Goal: Information Seeking & Learning: Check status

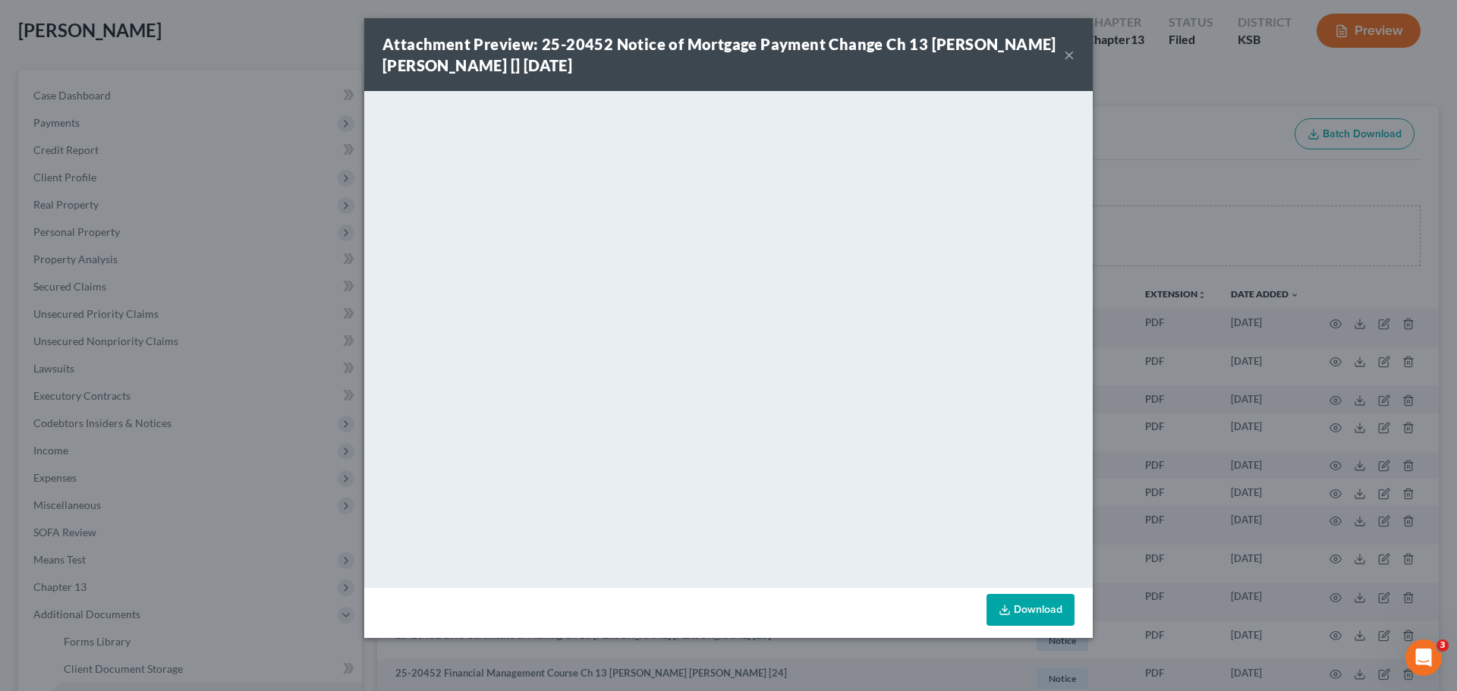
scroll to position [76, 0]
click at [1069, 52] on button "×" at bounding box center [1069, 55] width 11 height 18
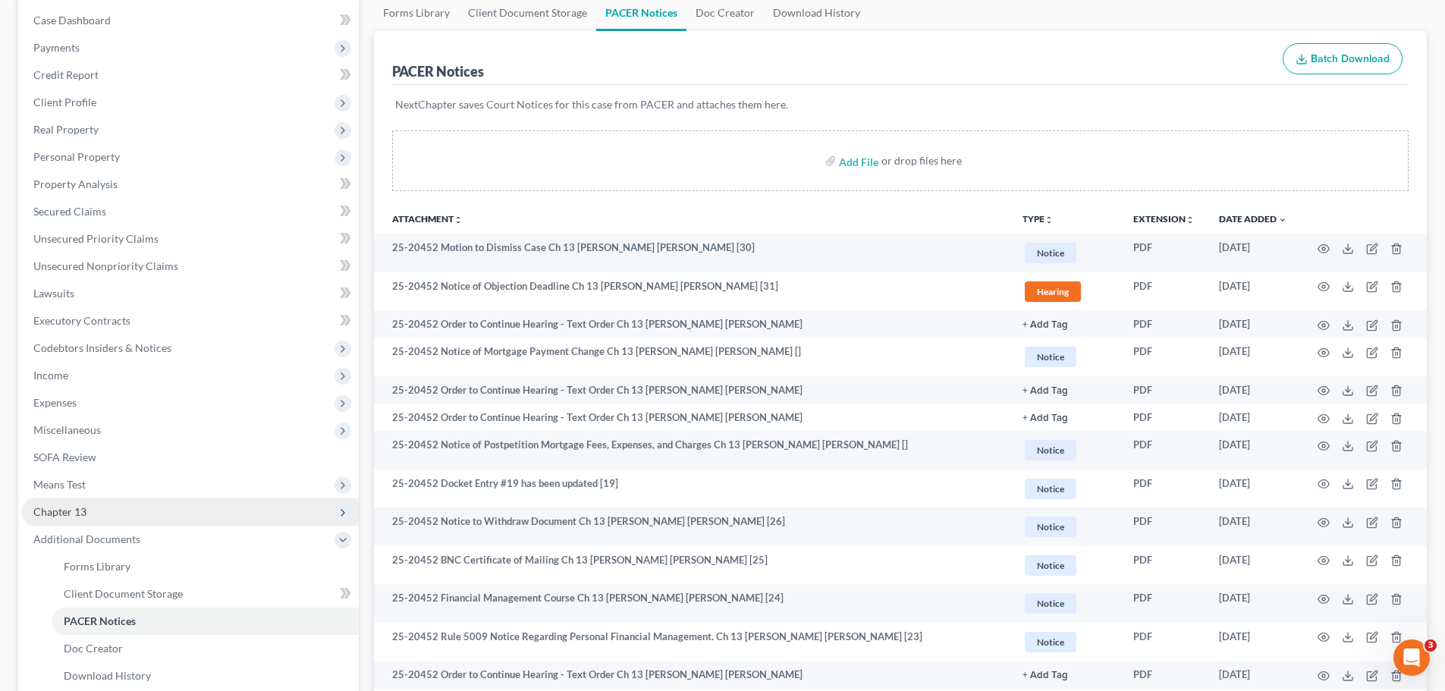
scroll to position [152, 0]
click at [87, 511] on span "Chapter 13" at bounding box center [190, 511] width 338 height 27
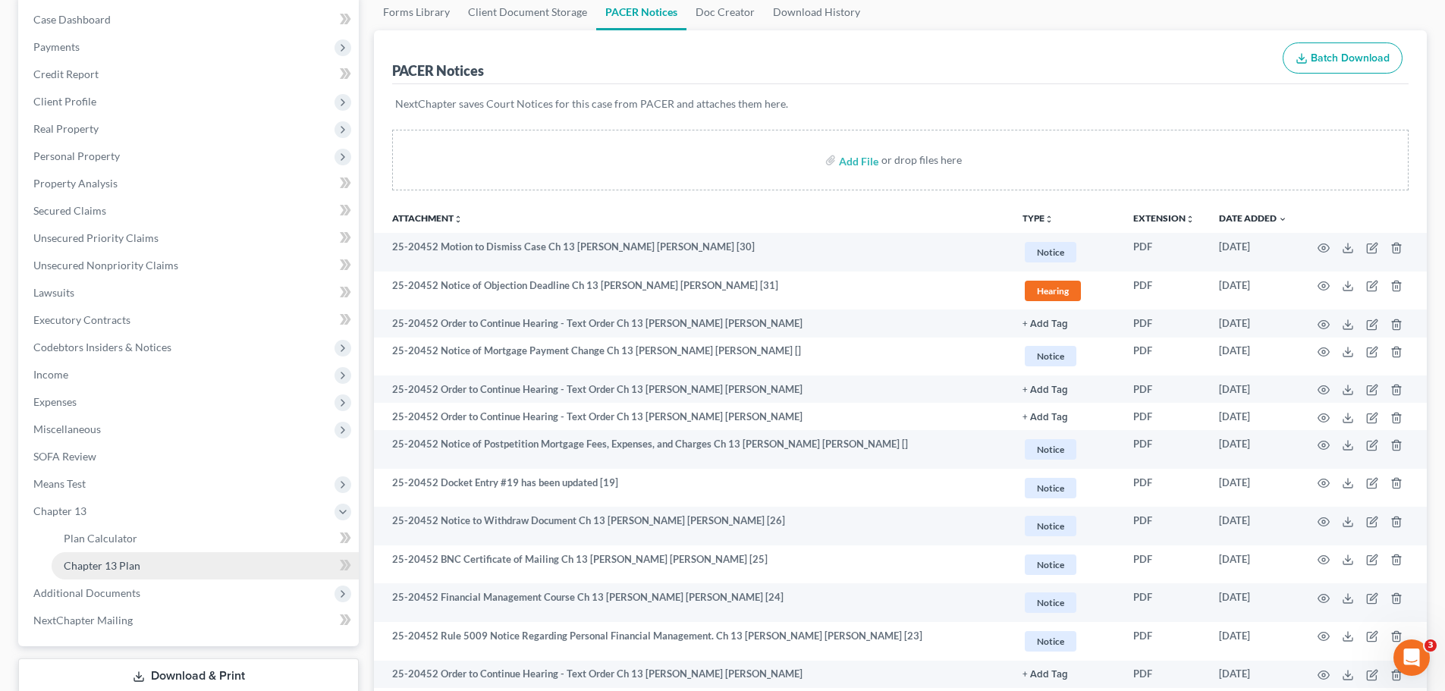
click at [118, 566] on span "Chapter 13 Plan" at bounding box center [102, 565] width 77 height 13
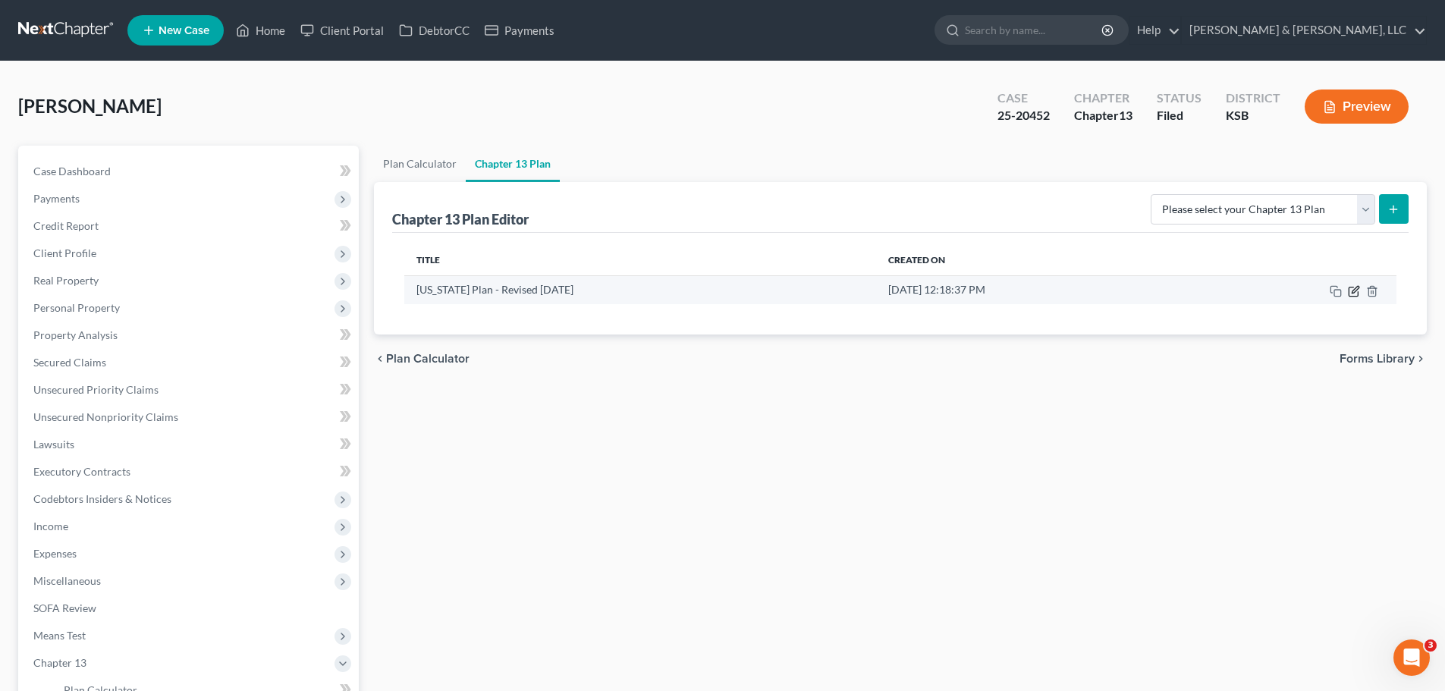
click at [1355, 288] on icon "button" at bounding box center [1354, 291] width 12 height 12
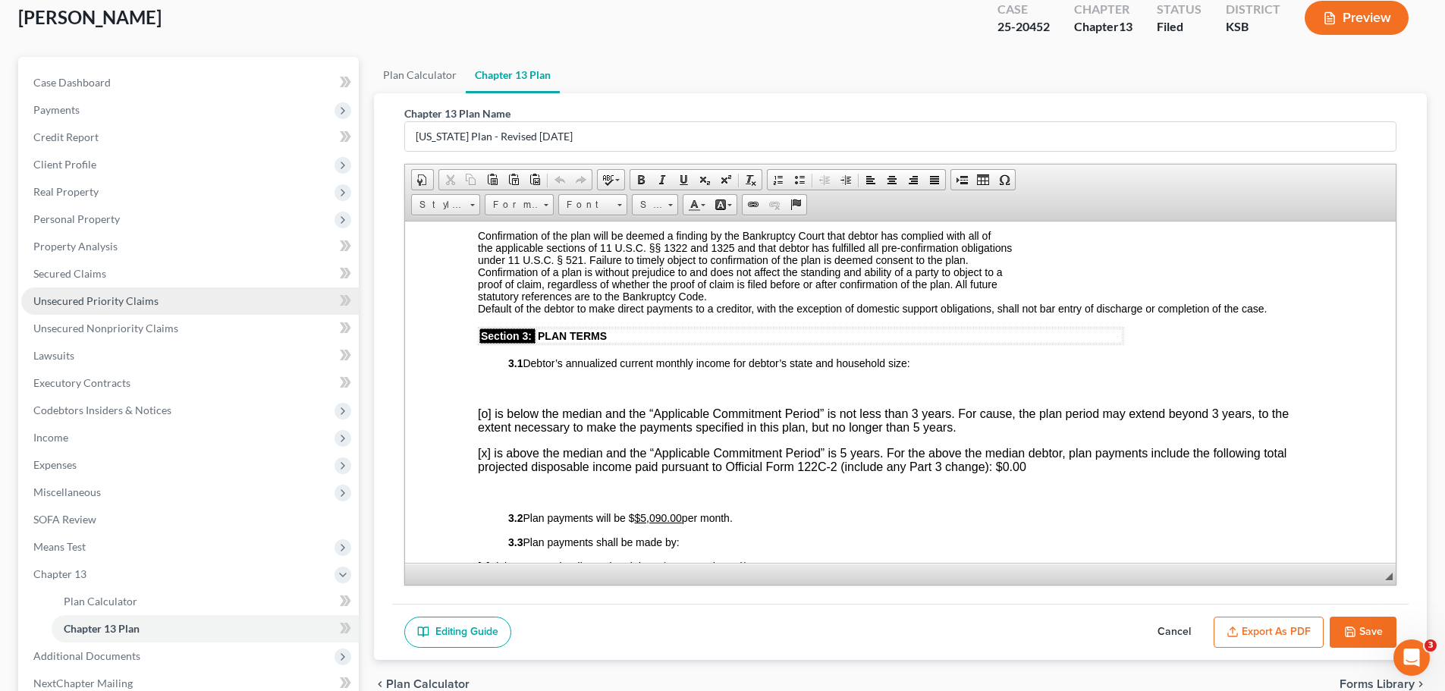
scroll to position [228, 0]
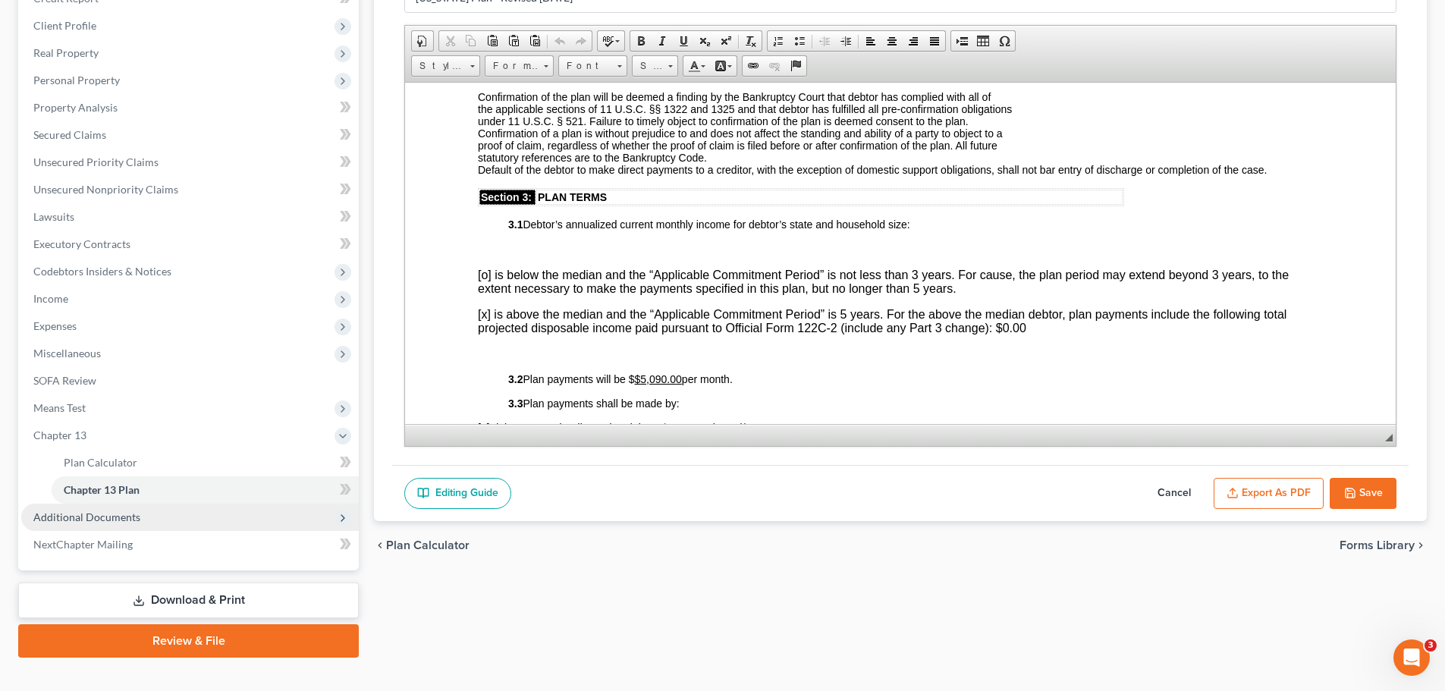
click at [103, 520] on span "Additional Documents" at bounding box center [86, 517] width 107 height 13
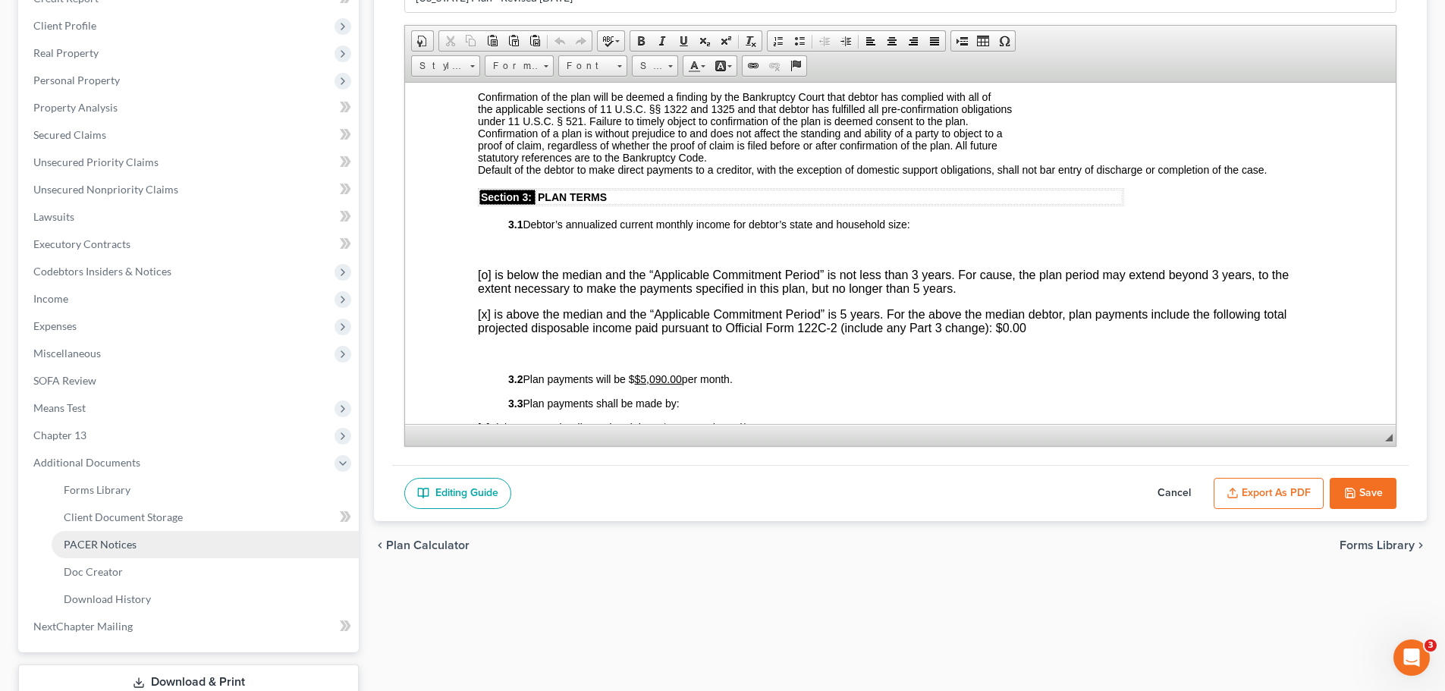
click at [125, 549] on span "PACER Notices" at bounding box center [100, 544] width 73 height 13
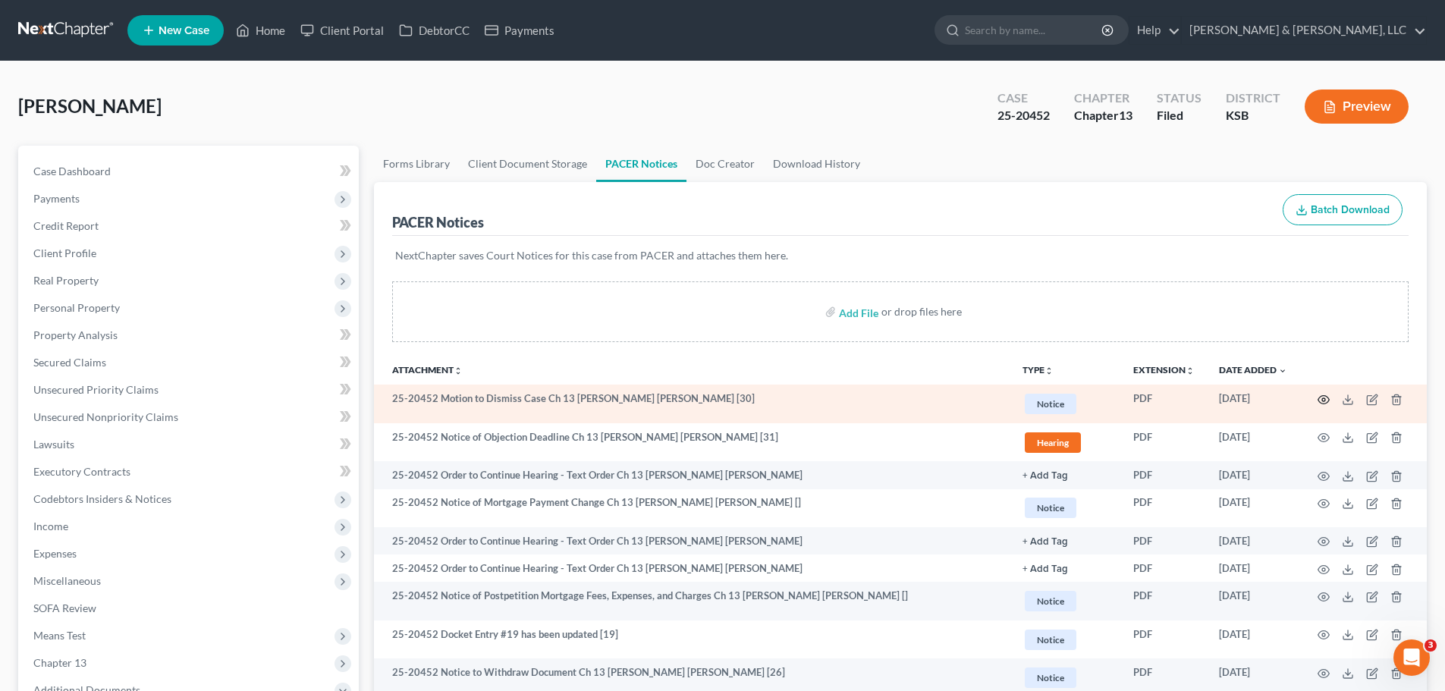
click at [1324, 401] on icon "button" at bounding box center [1324, 400] width 12 height 12
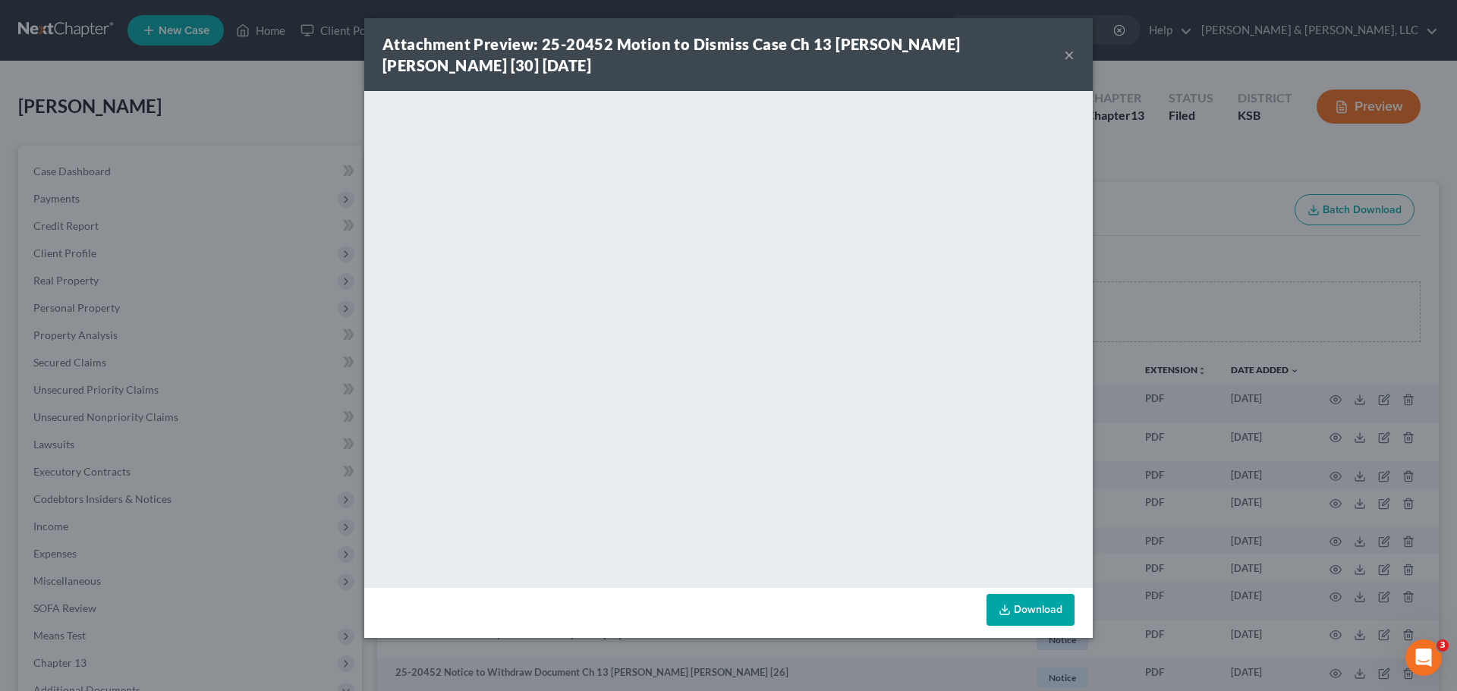
click at [1068, 55] on button "×" at bounding box center [1069, 55] width 11 height 18
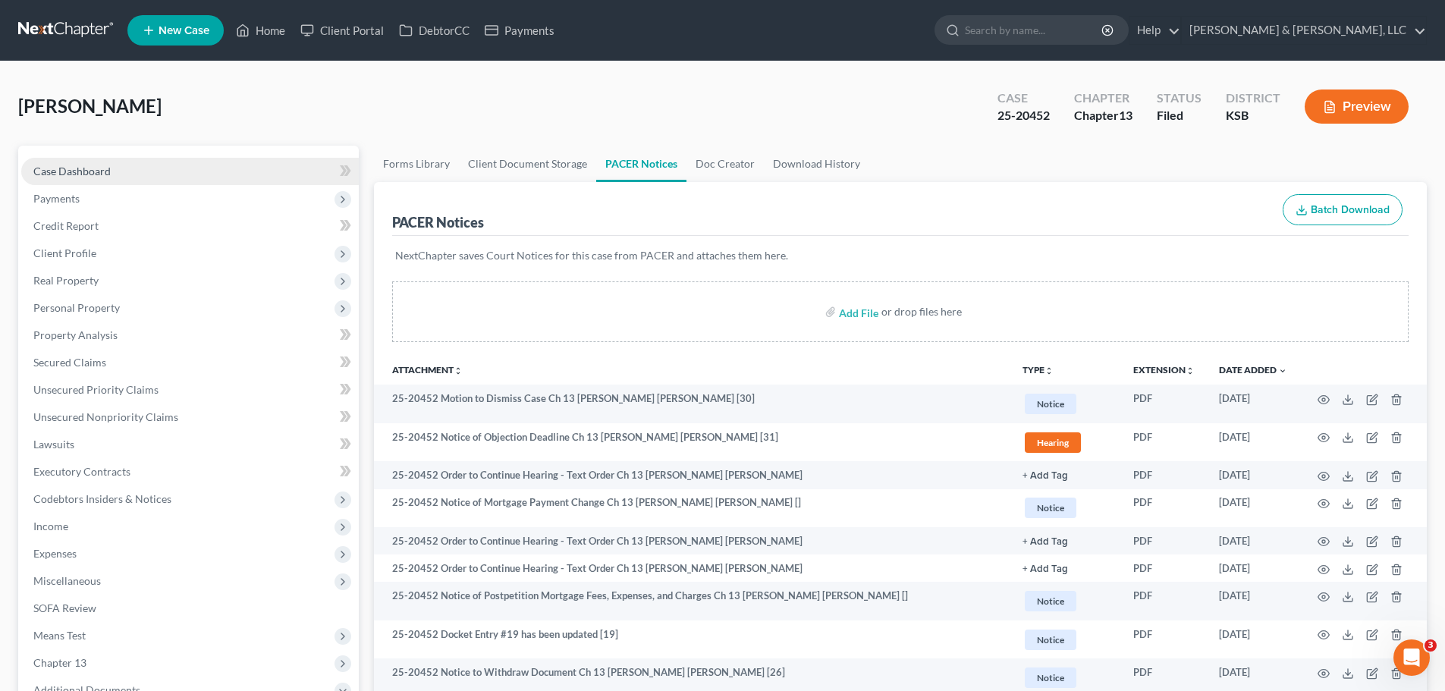
click at [119, 171] on link "Case Dashboard" at bounding box center [190, 171] width 338 height 27
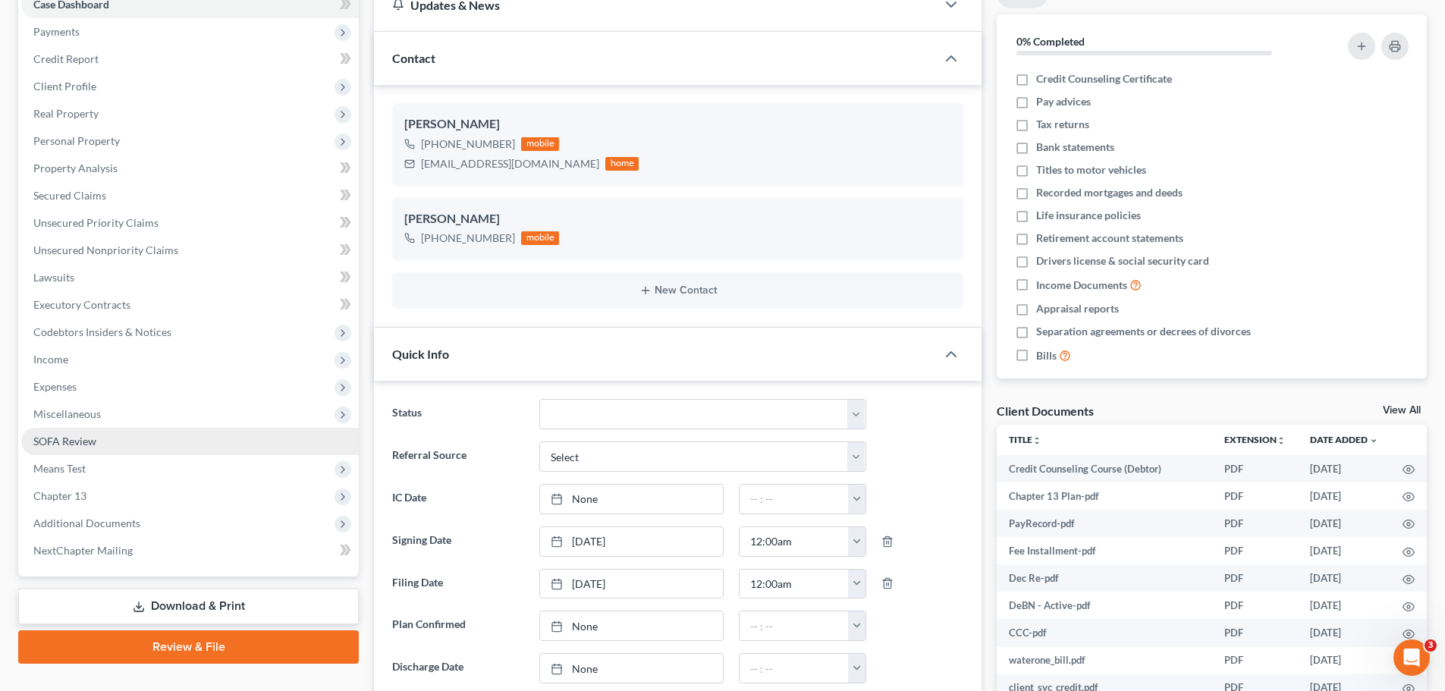
scroll to position [228, 0]
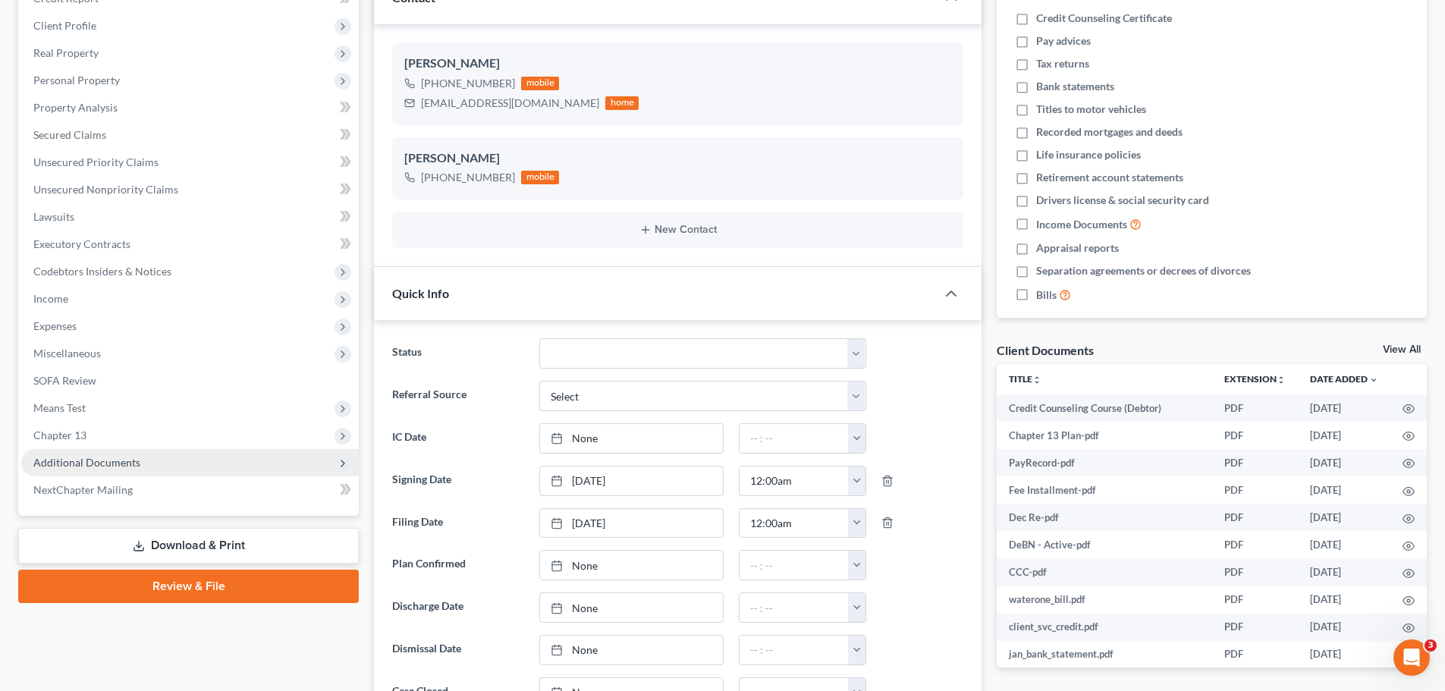
click at [118, 468] on span "Additional Documents" at bounding box center [86, 462] width 107 height 13
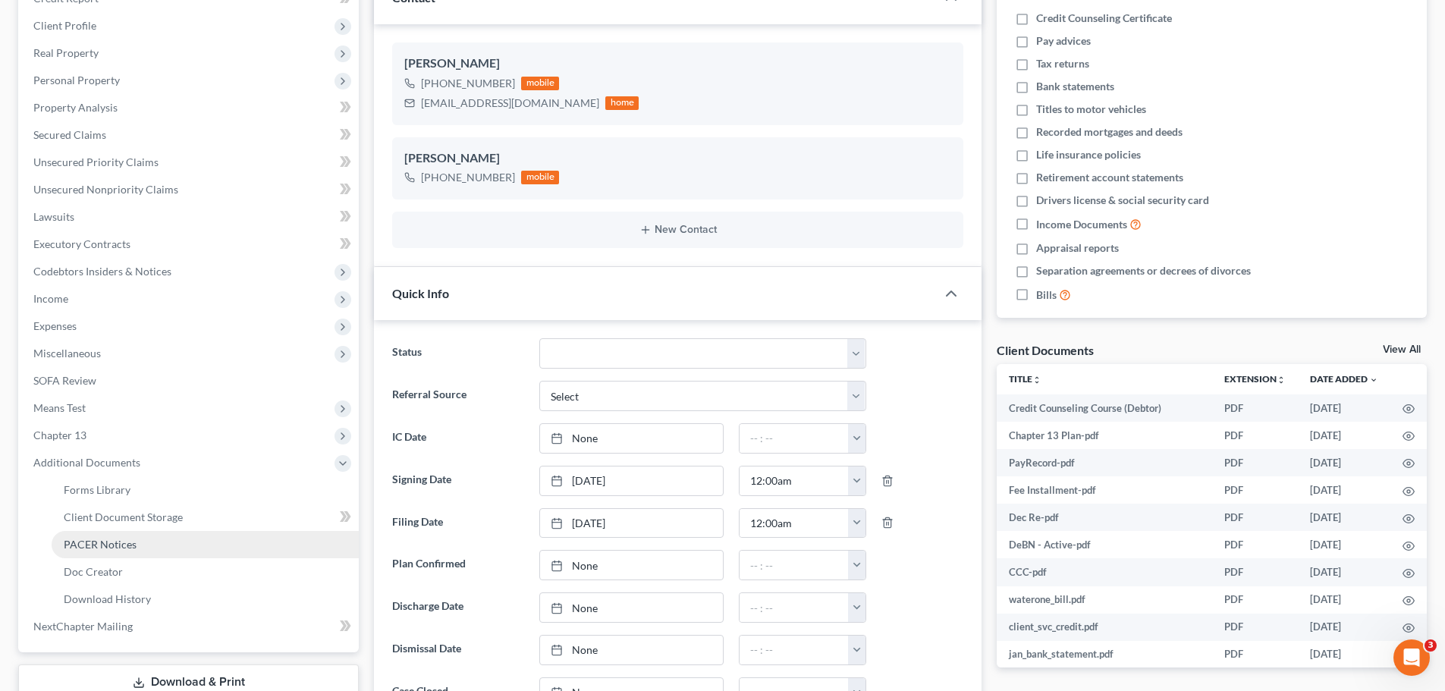
click at [124, 542] on span "PACER Notices" at bounding box center [100, 544] width 73 height 13
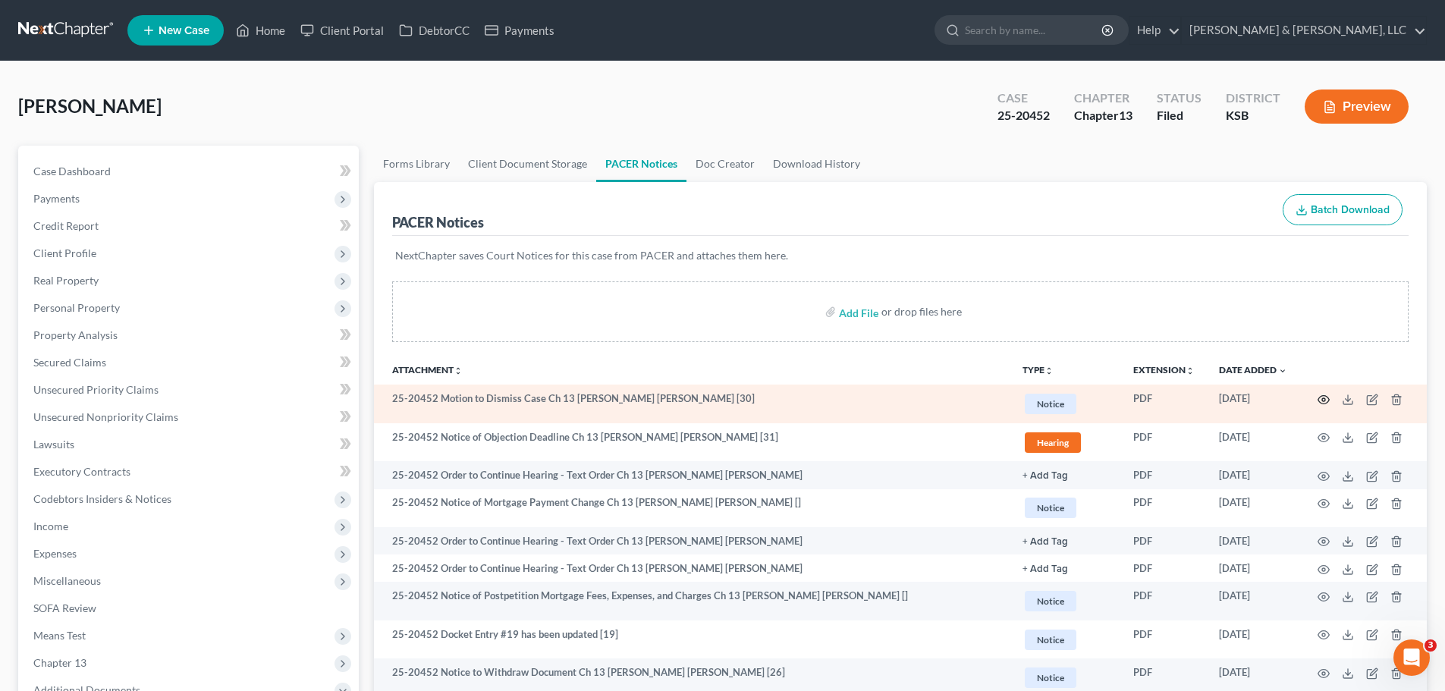
click at [1325, 399] on icon "button" at bounding box center [1324, 400] width 12 height 12
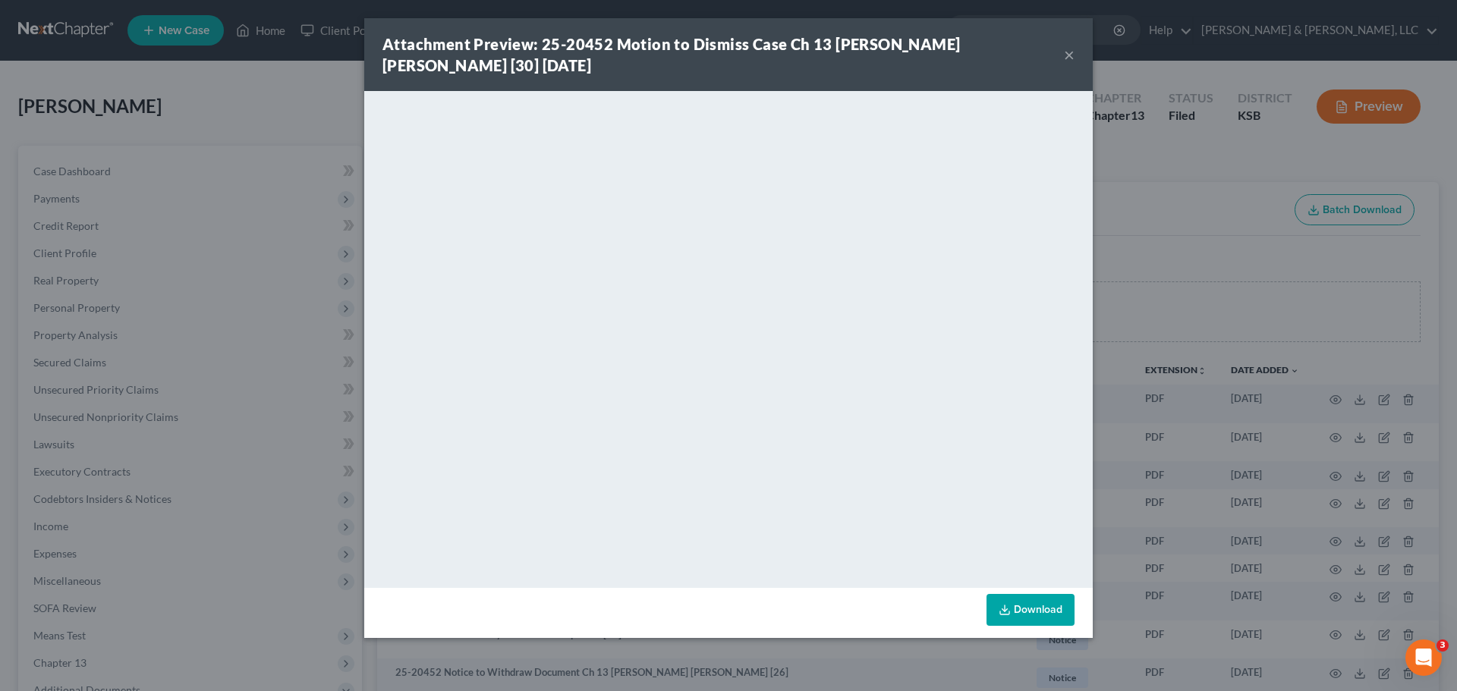
click at [1071, 55] on button "×" at bounding box center [1069, 55] width 11 height 18
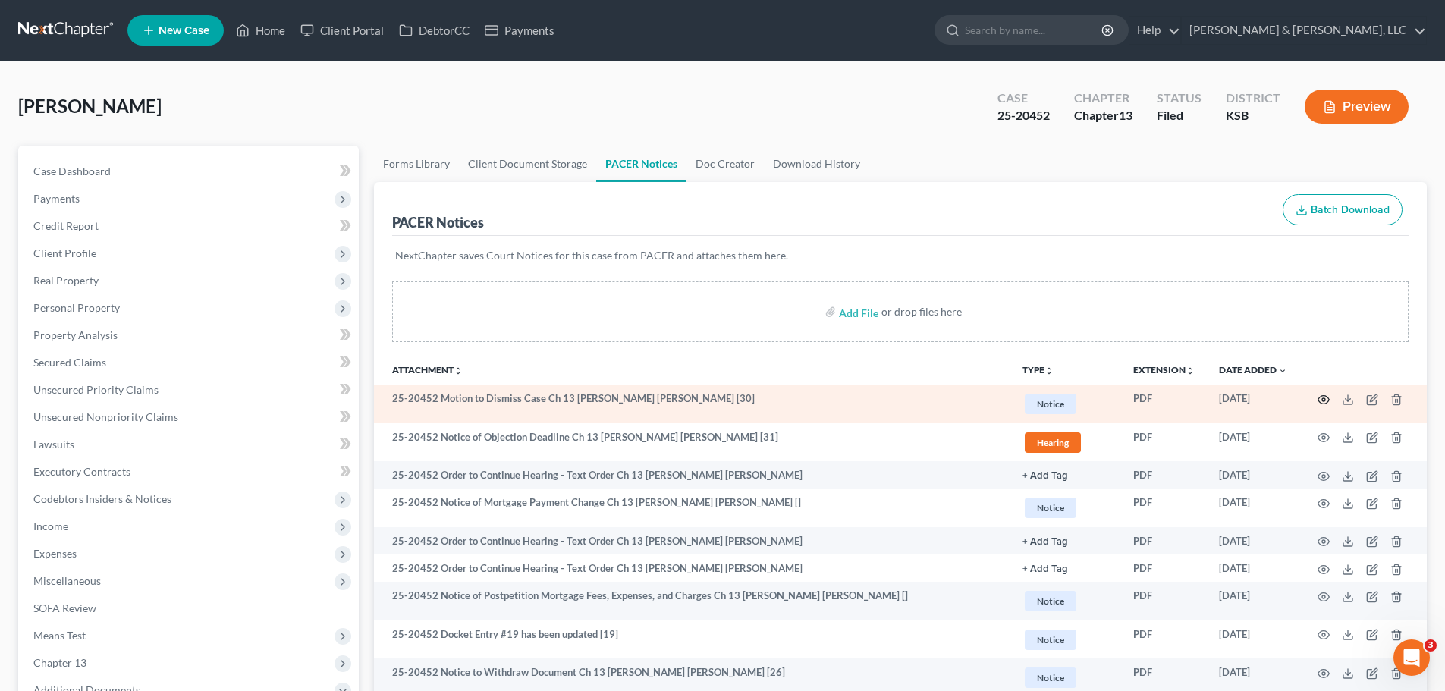
click at [1321, 398] on icon "button" at bounding box center [1324, 400] width 12 height 12
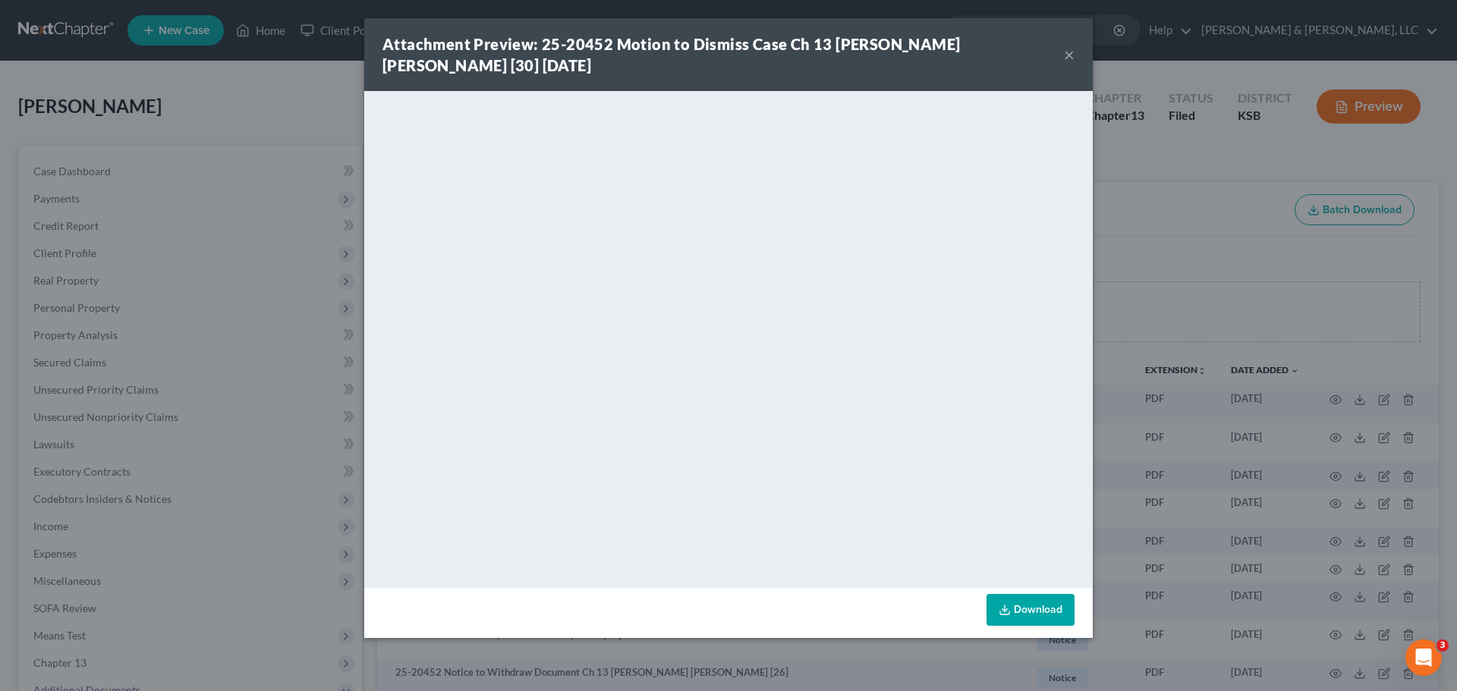
click at [1073, 52] on button "×" at bounding box center [1069, 55] width 11 height 18
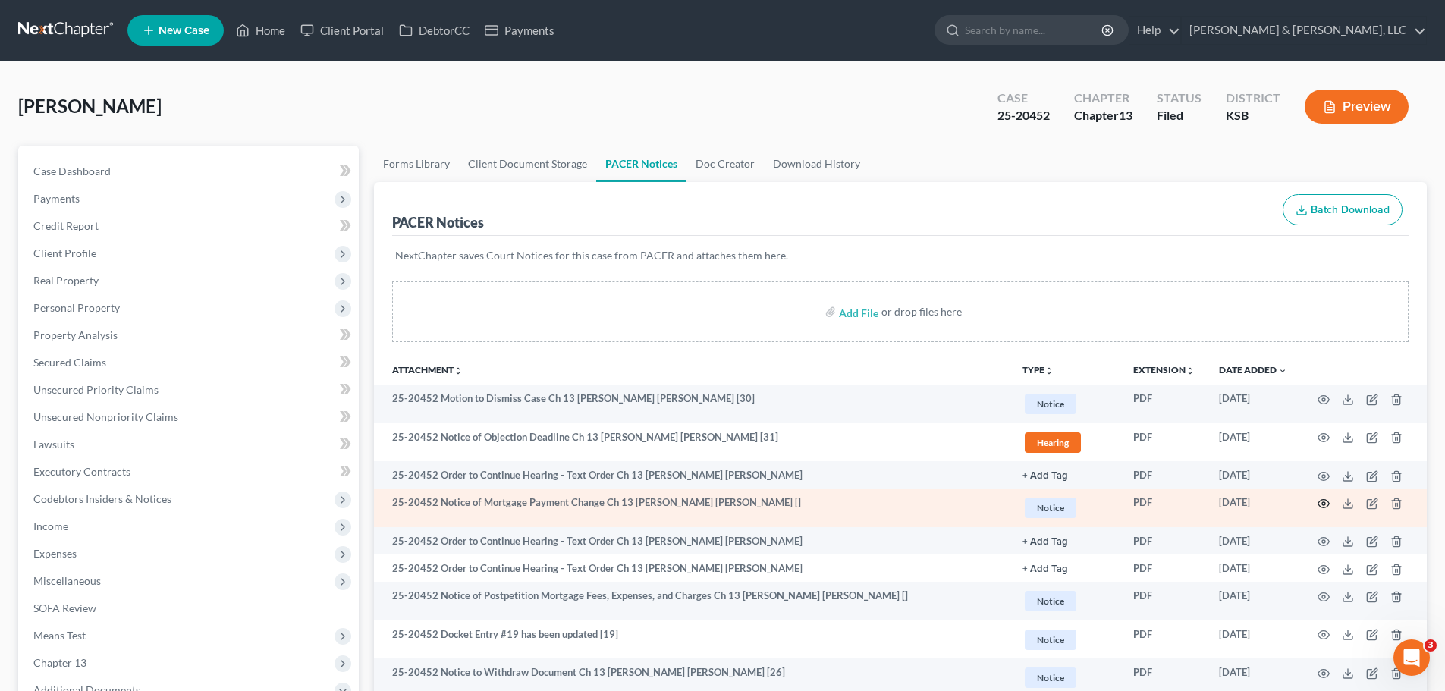
click at [1322, 507] on icon "button" at bounding box center [1324, 504] width 12 height 12
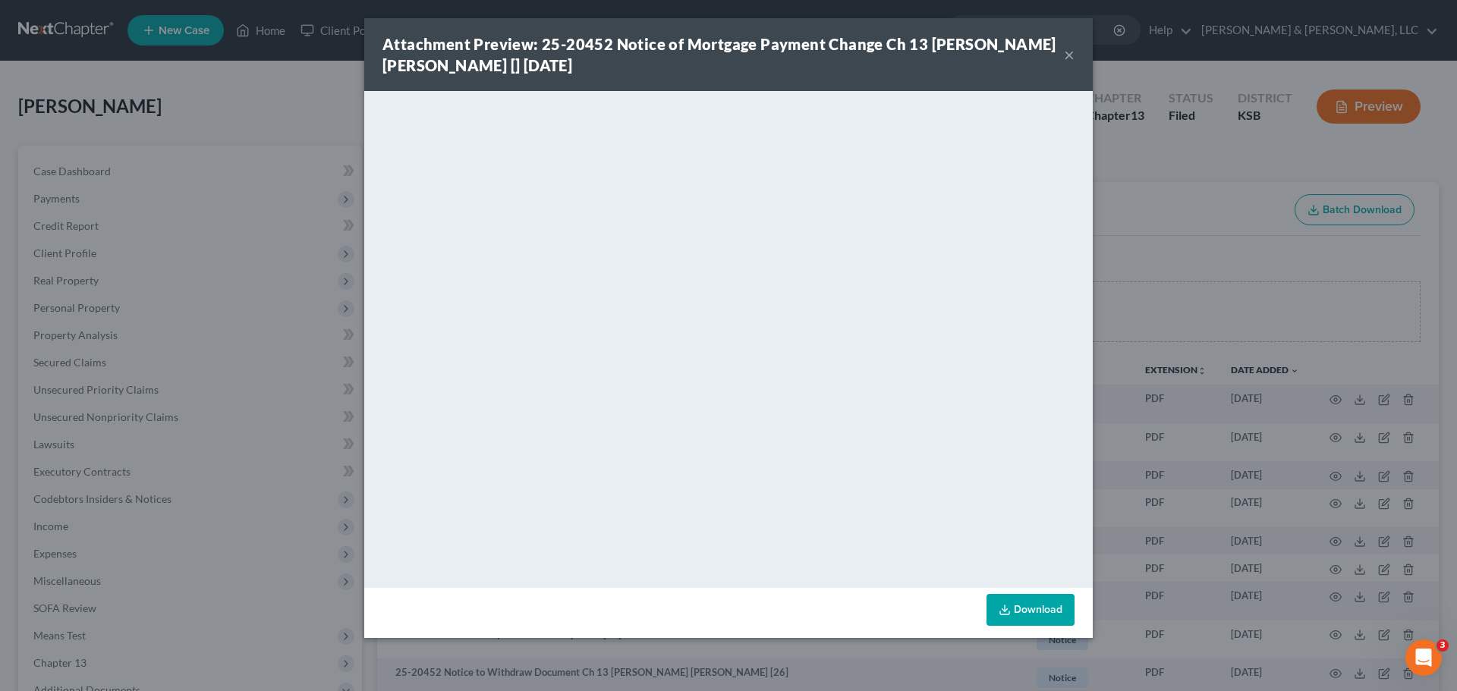
click at [1071, 52] on button "×" at bounding box center [1069, 55] width 11 height 18
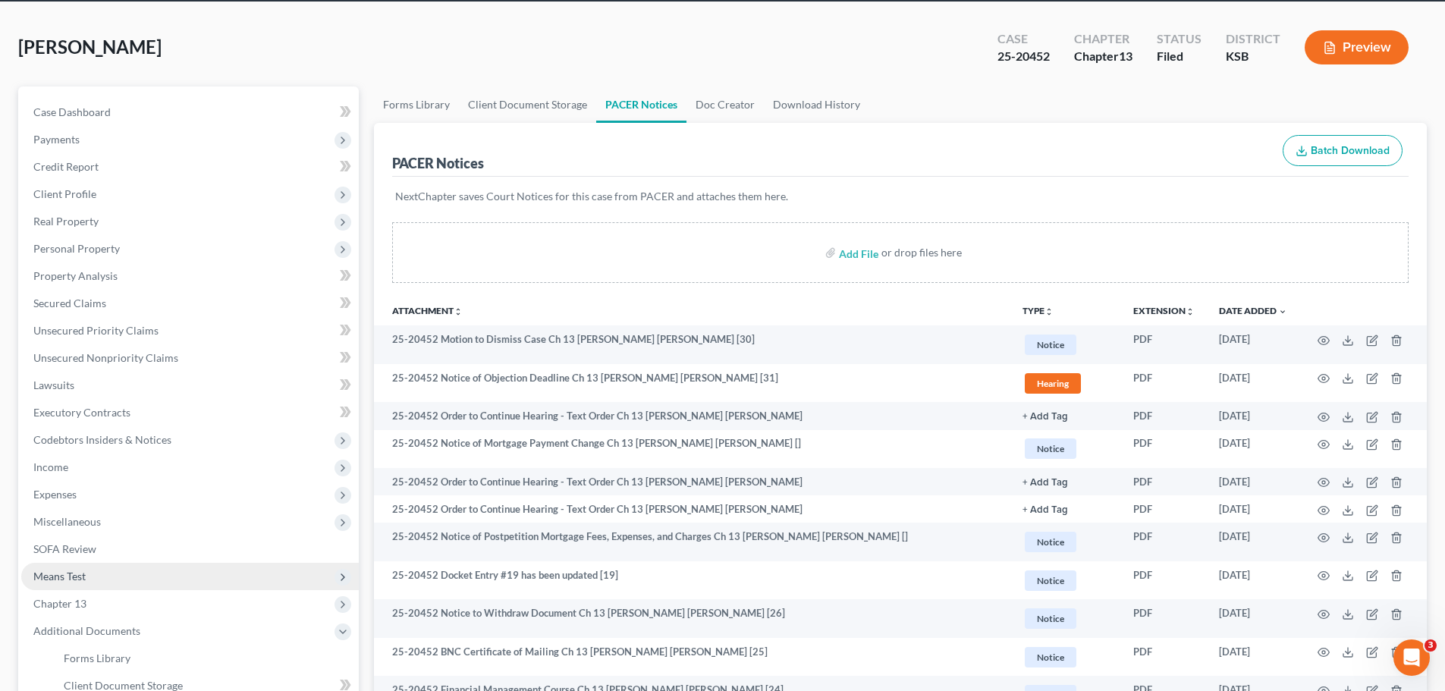
scroll to position [228, 0]
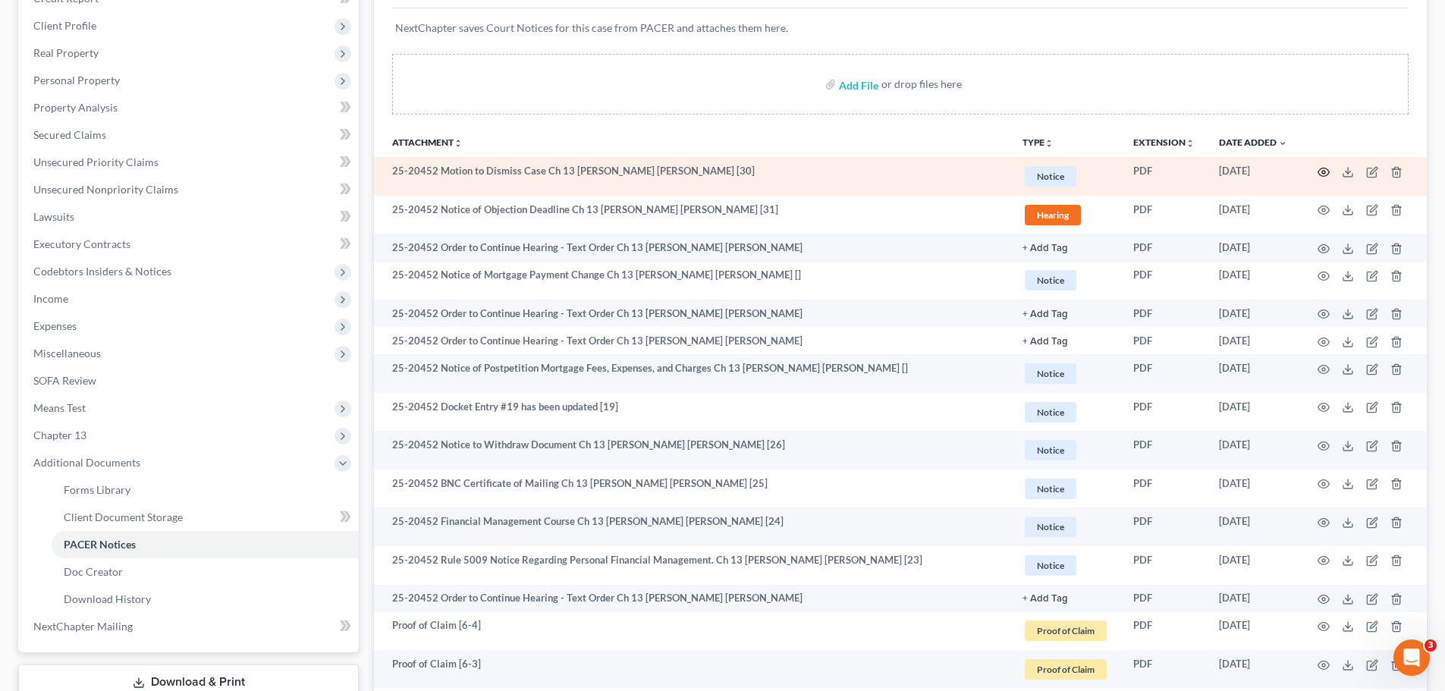
click at [1328, 174] on icon "button" at bounding box center [1324, 172] width 12 height 12
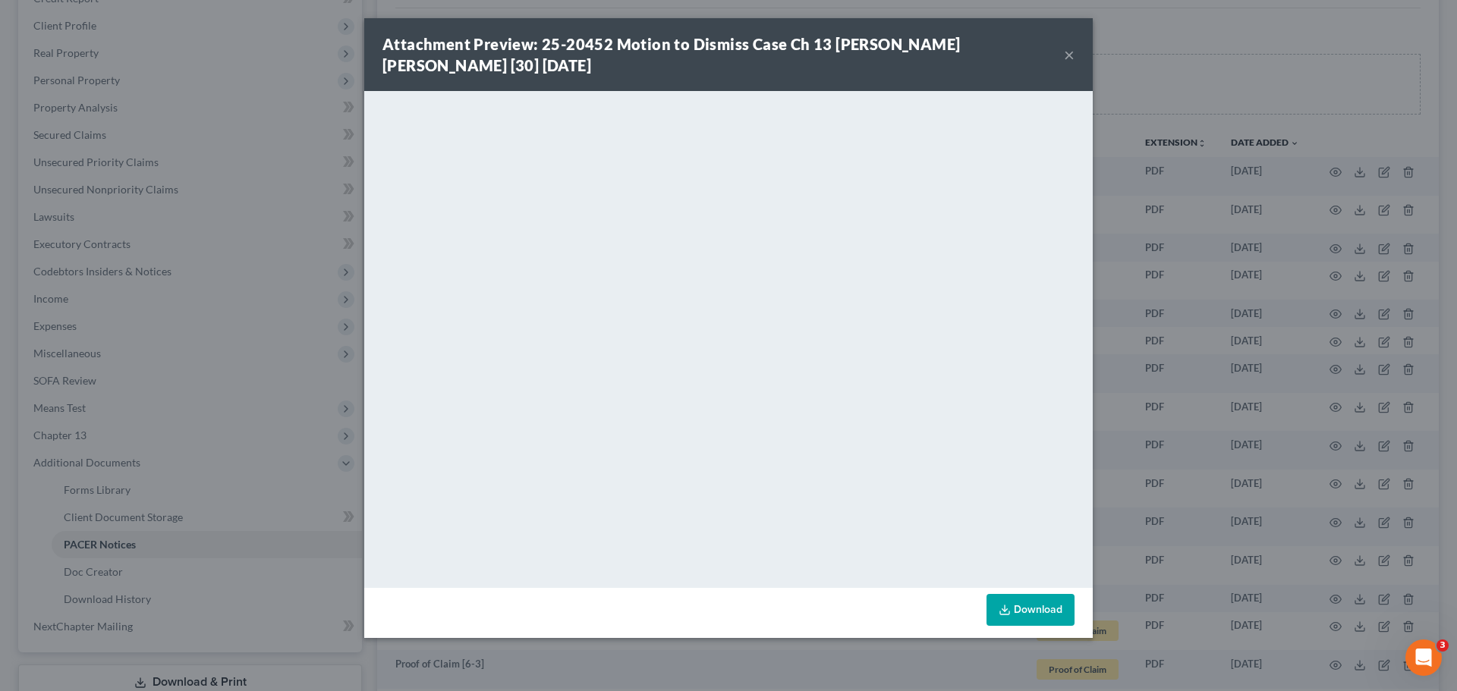
click at [1070, 52] on button "×" at bounding box center [1069, 55] width 11 height 18
